Goal: Transaction & Acquisition: Book appointment/travel/reservation

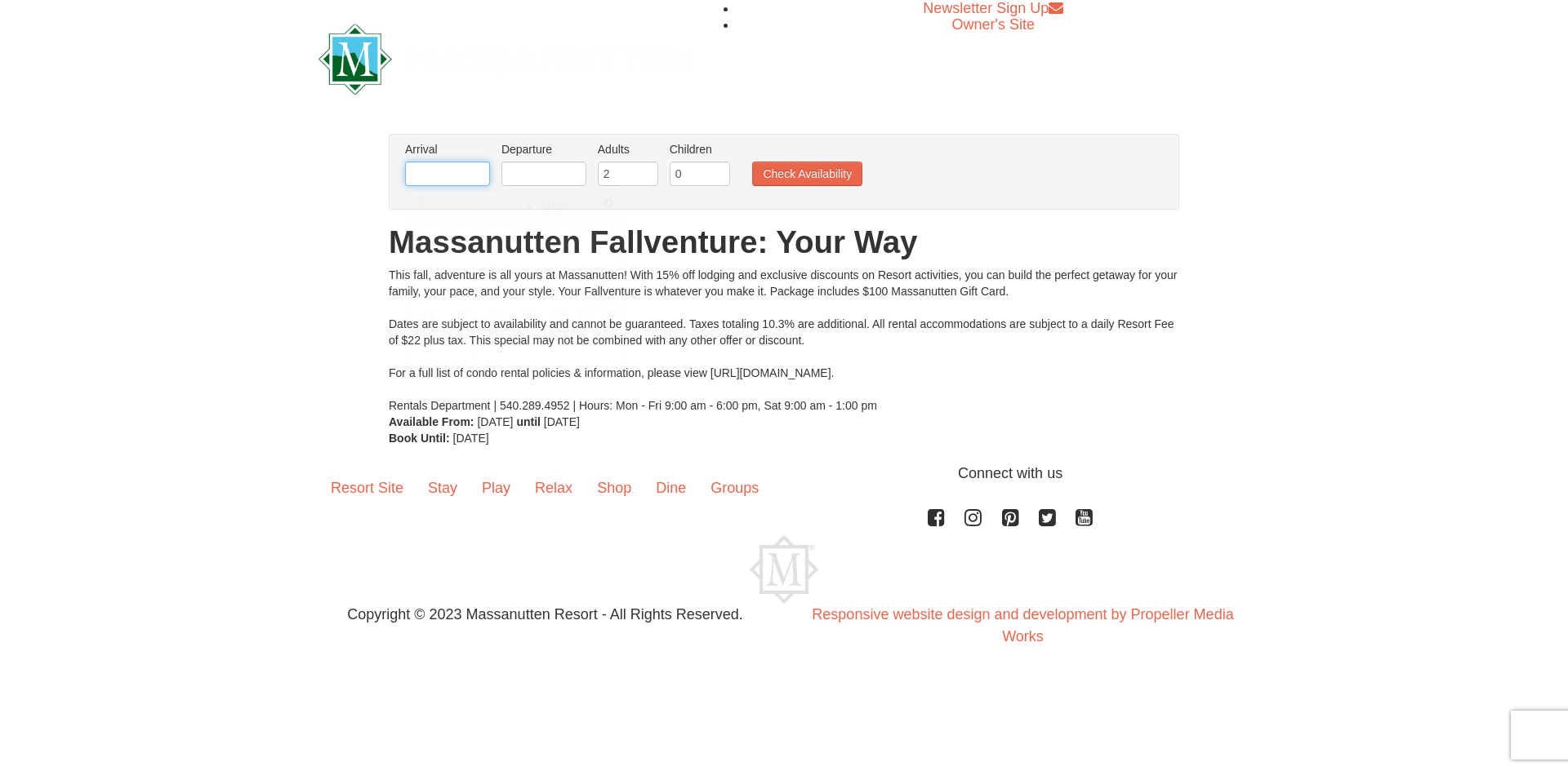
click at [486, 179] on input "text" at bounding box center [447, 173] width 85 height 25
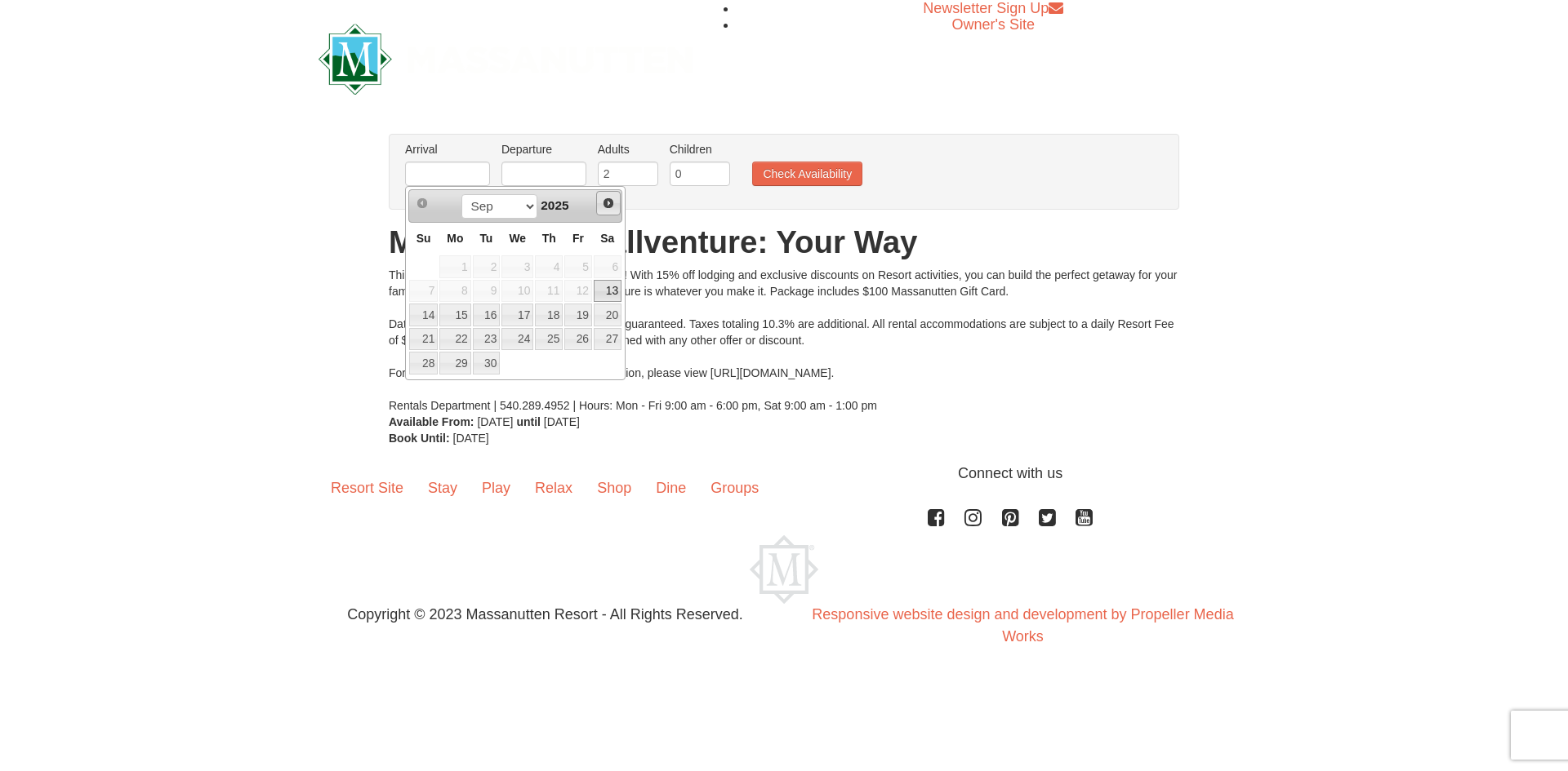
click at [604, 203] on span "Next" at bounding box center [608, 203] width 13 height 13
click at [457, 268] on link "1" at bounding box center [455, 266] width 31 height 23
type input "[DATE]"
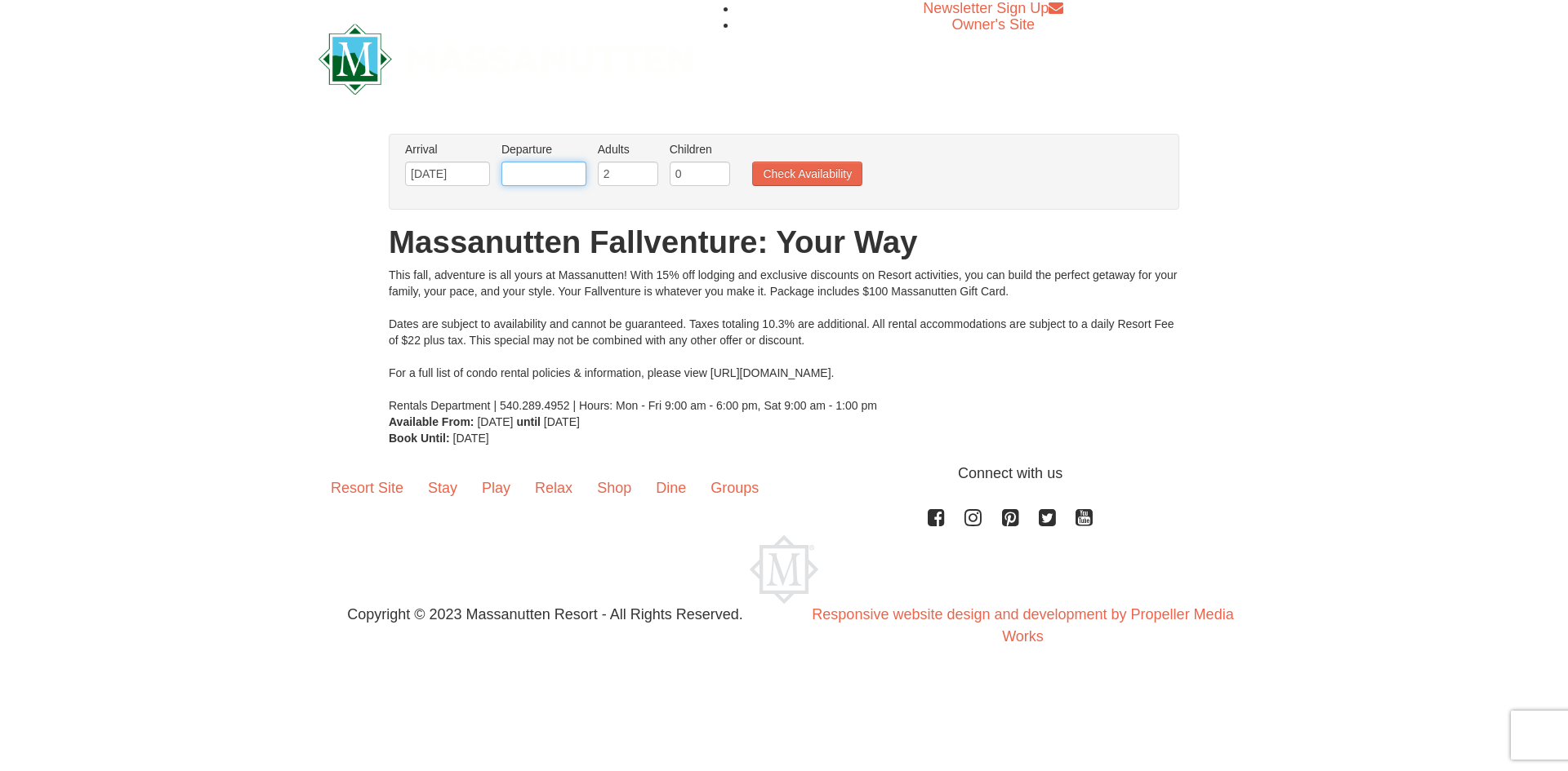
click at [561, 179] on input "text" at bounding box center [543, 173] width 85 height 25
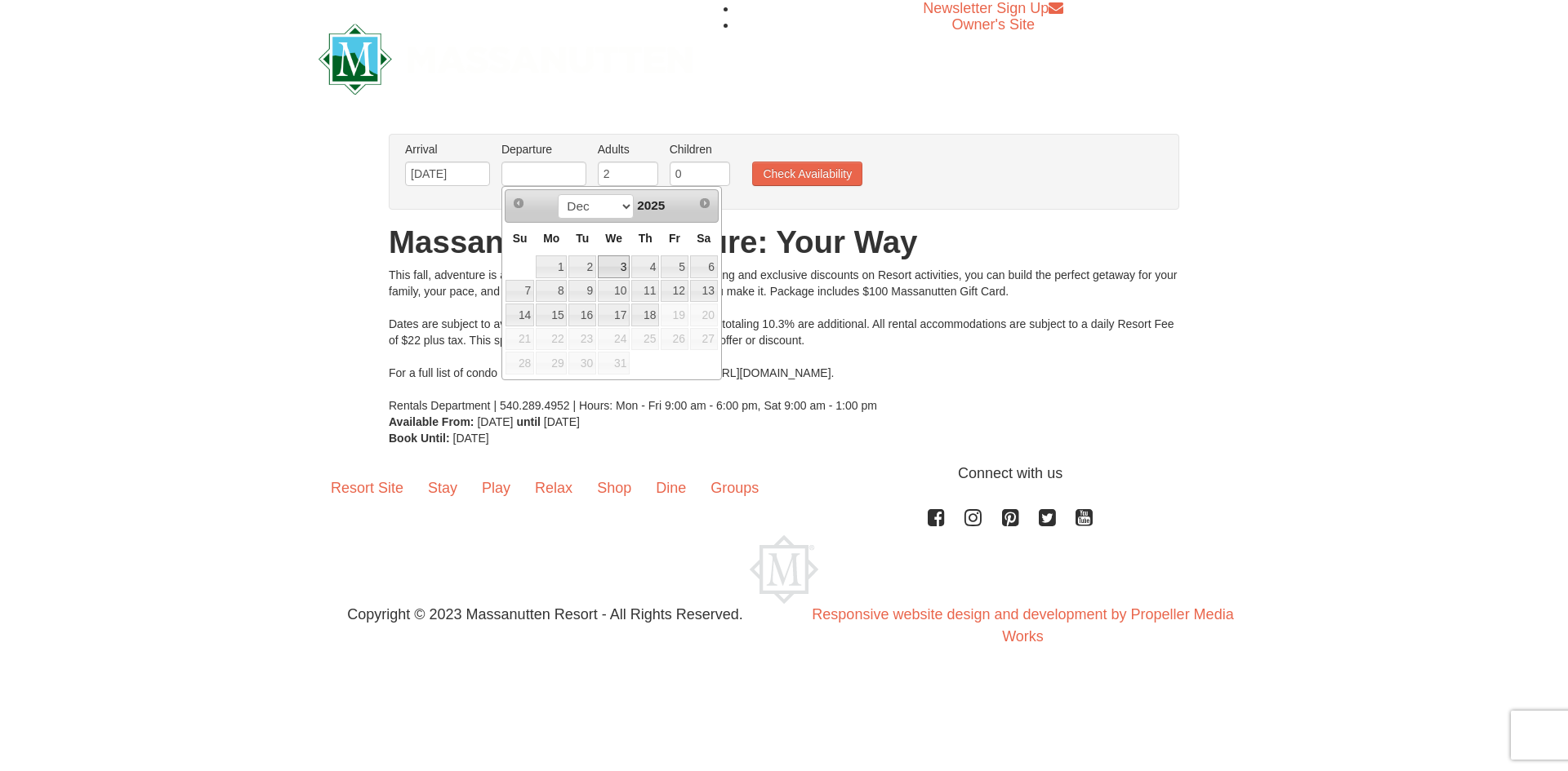
click at [624, 262] on link "3" at bounding box center [613, 266] width 32 height 23
type input "[DATE]"
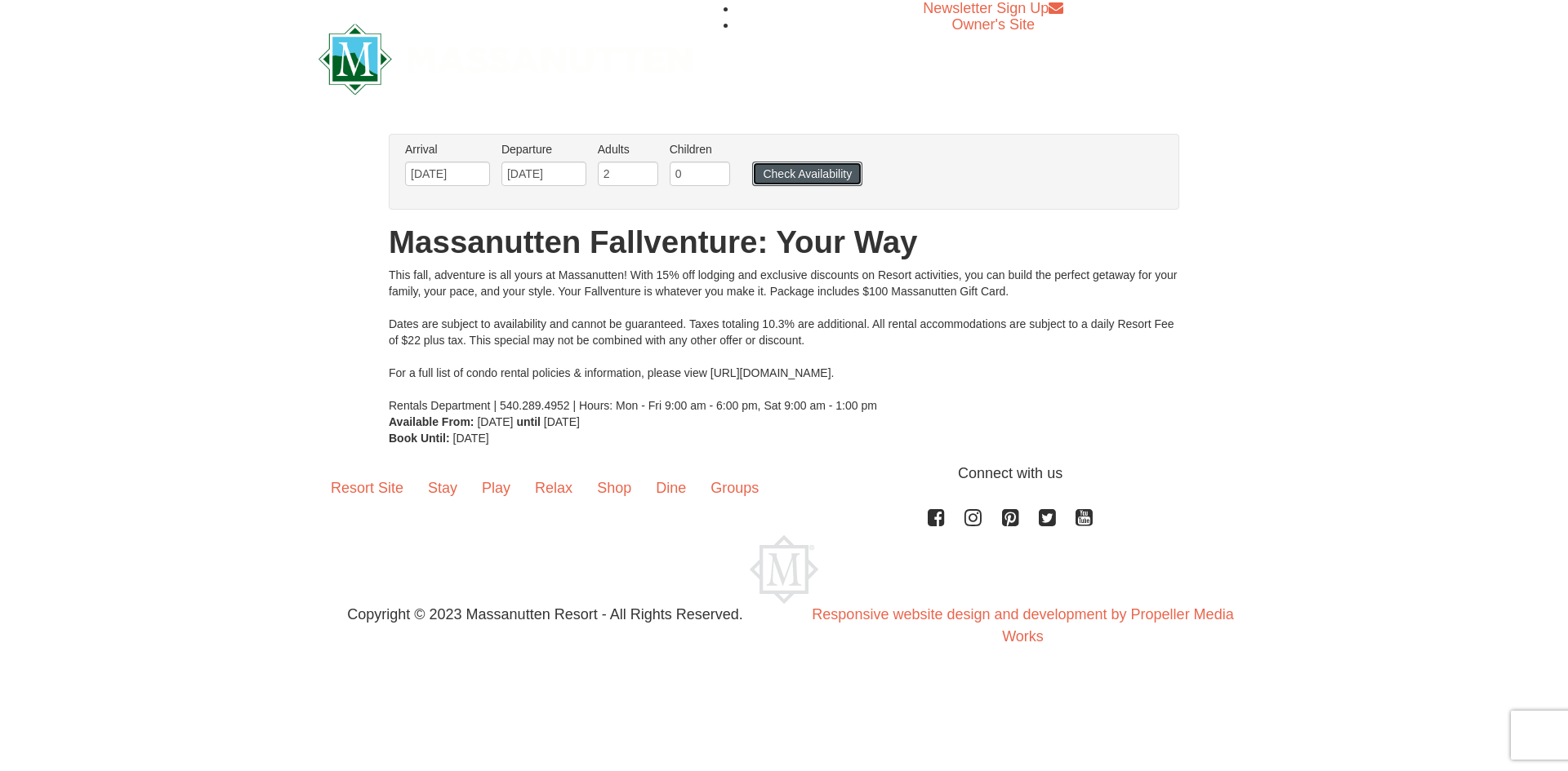
click at [774, 176] on button "Check Availability" at bounding box center [807, 173] width 110 height 25
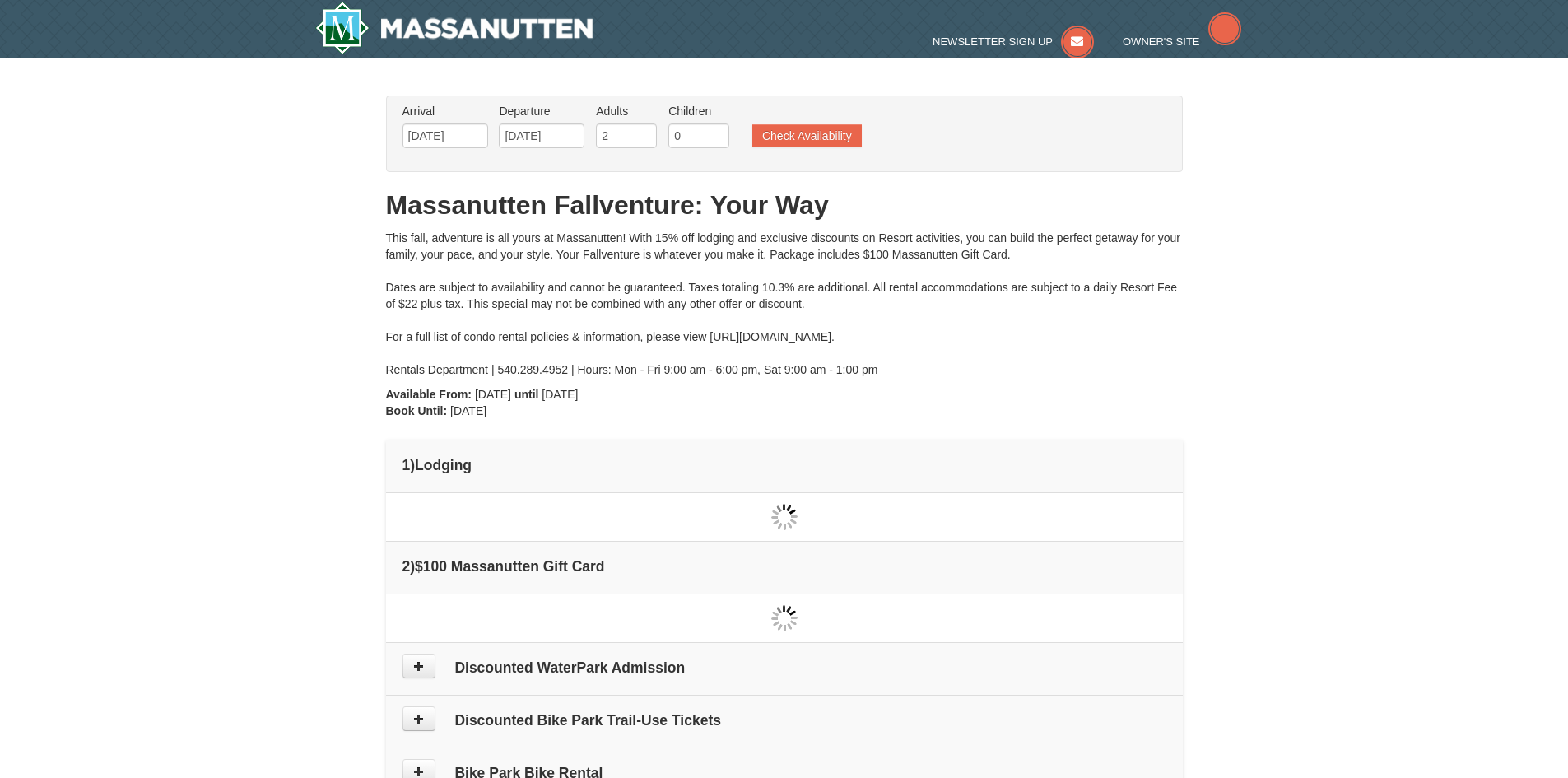
type input "[DATE]"
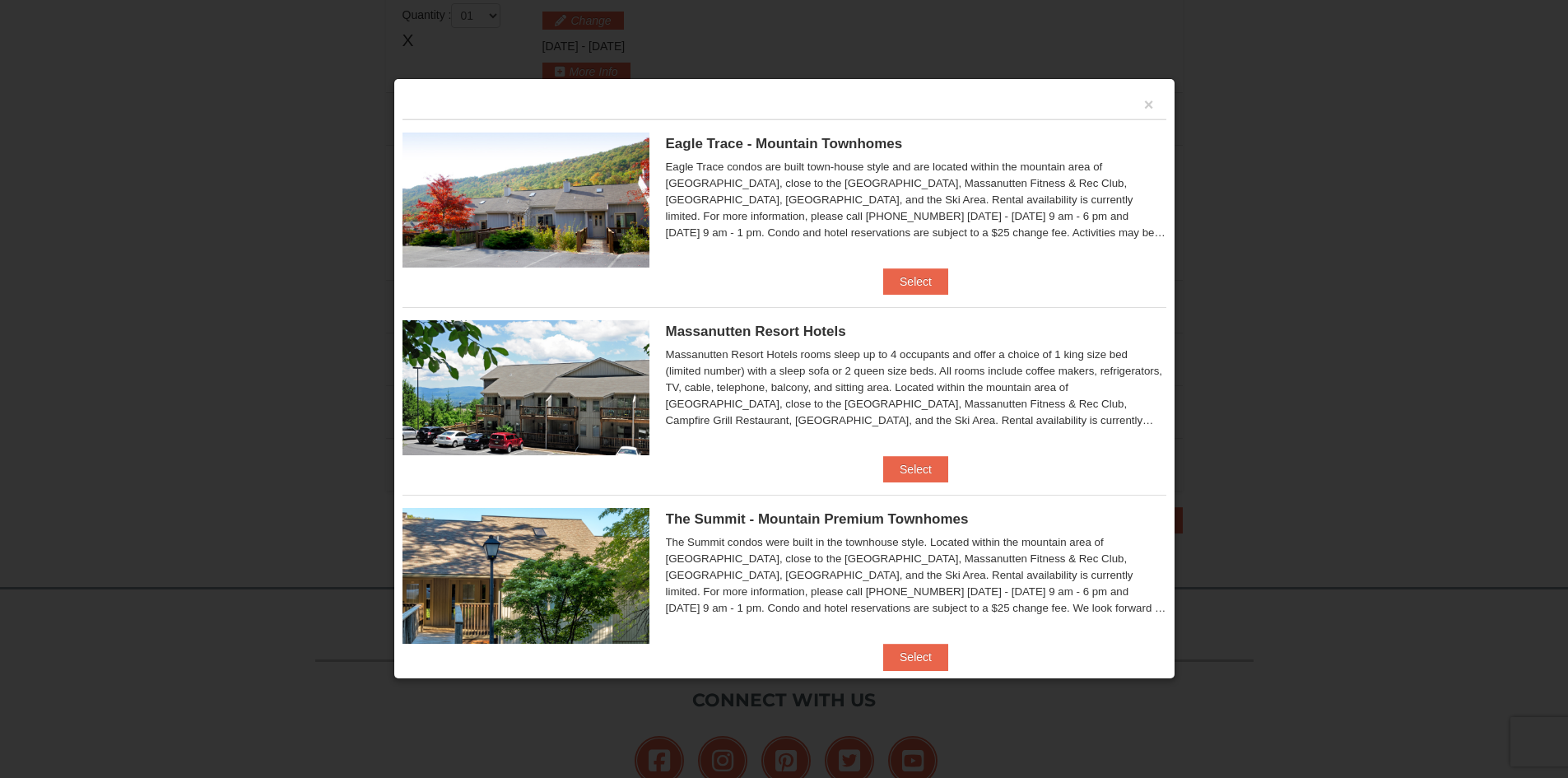
scroll to position [504, 0]
click at [902, 459] on button "Select" at bounding box center [916, 470] width 65 height 27
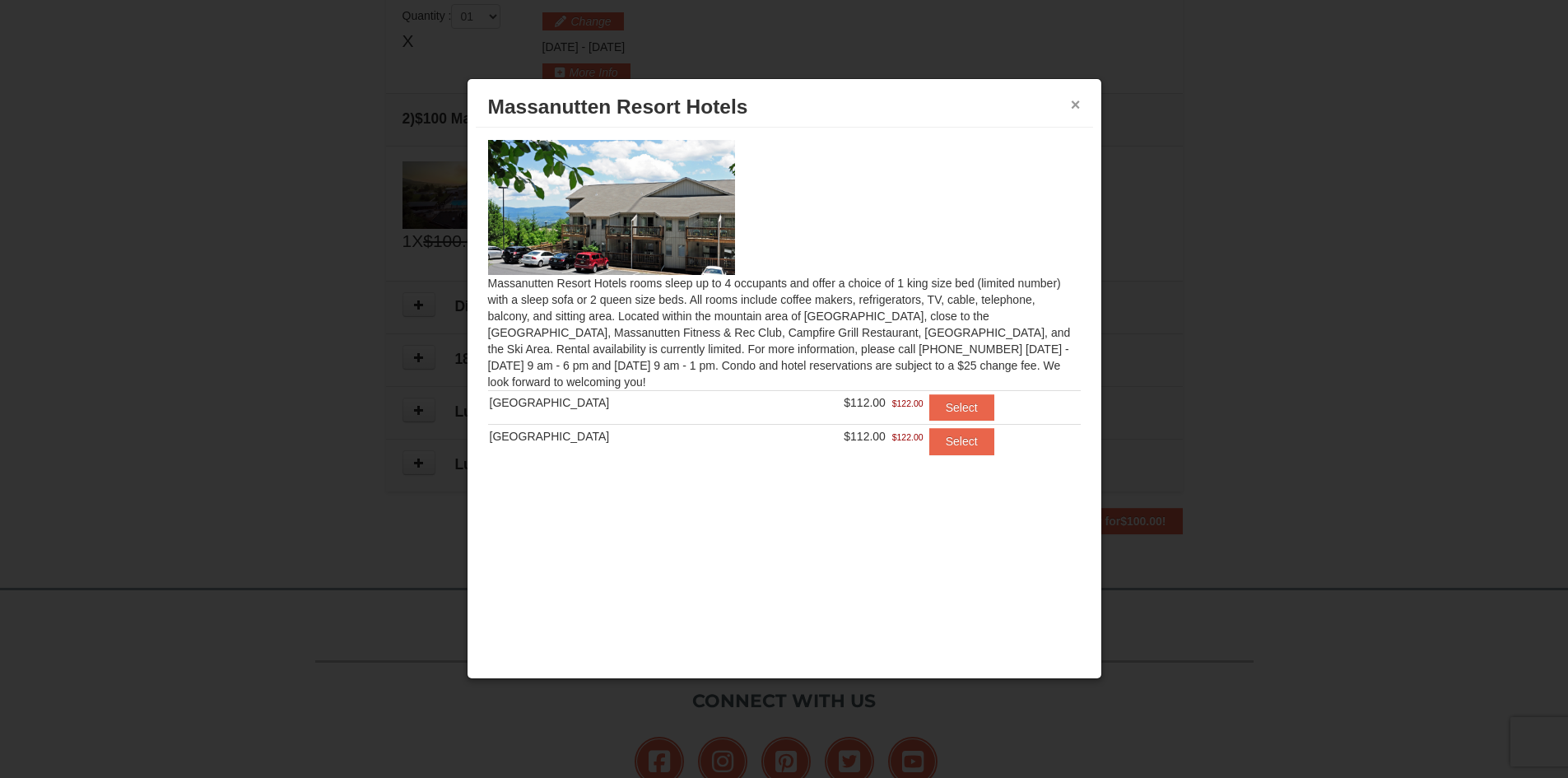
click at [1077, 104] on button "×" at bounding box center [1076, 105] width 10 height 17
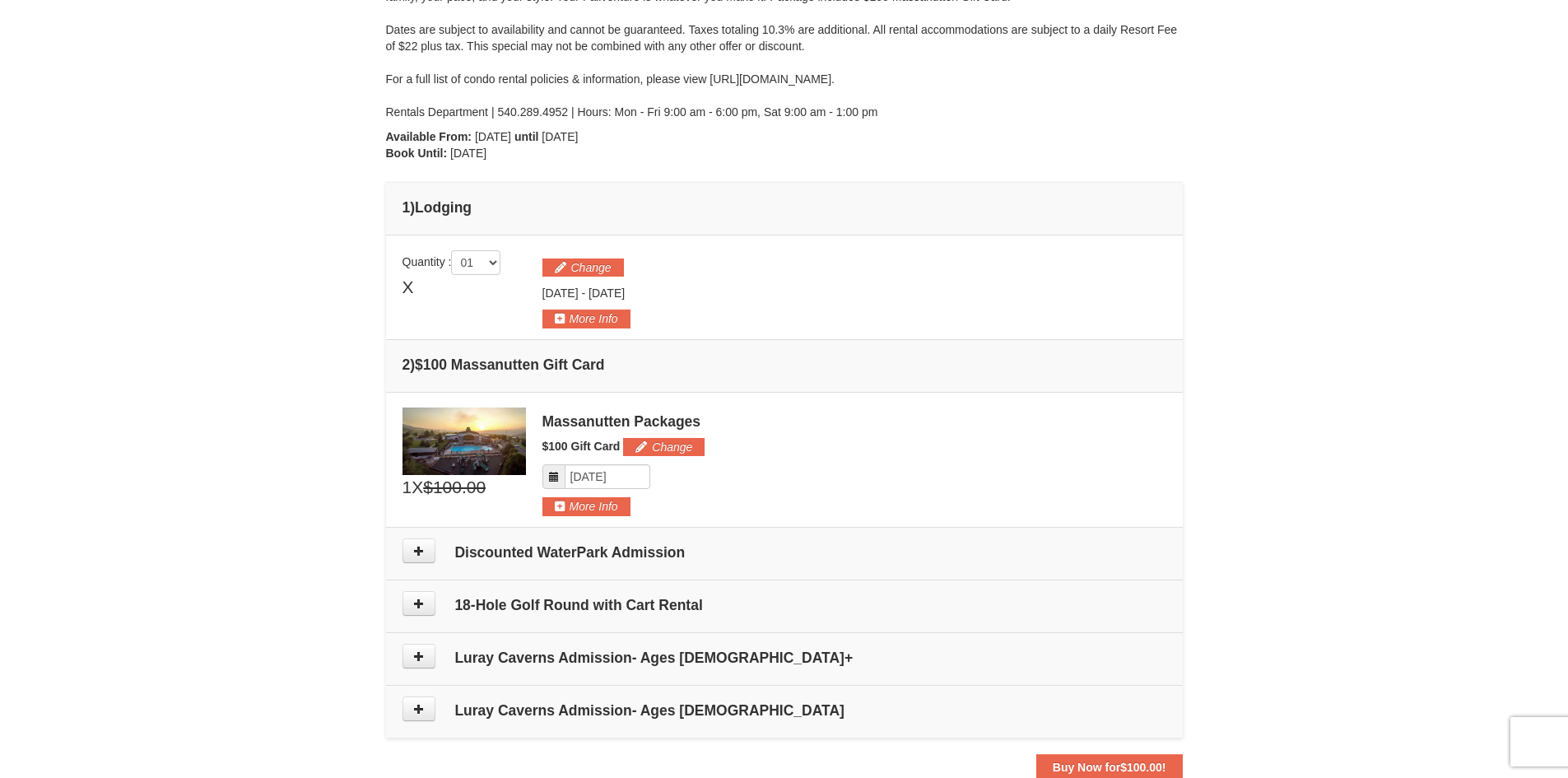
scroll to position [256, 0]
